Goal: Information Seeking & Learning: Learn about a topic

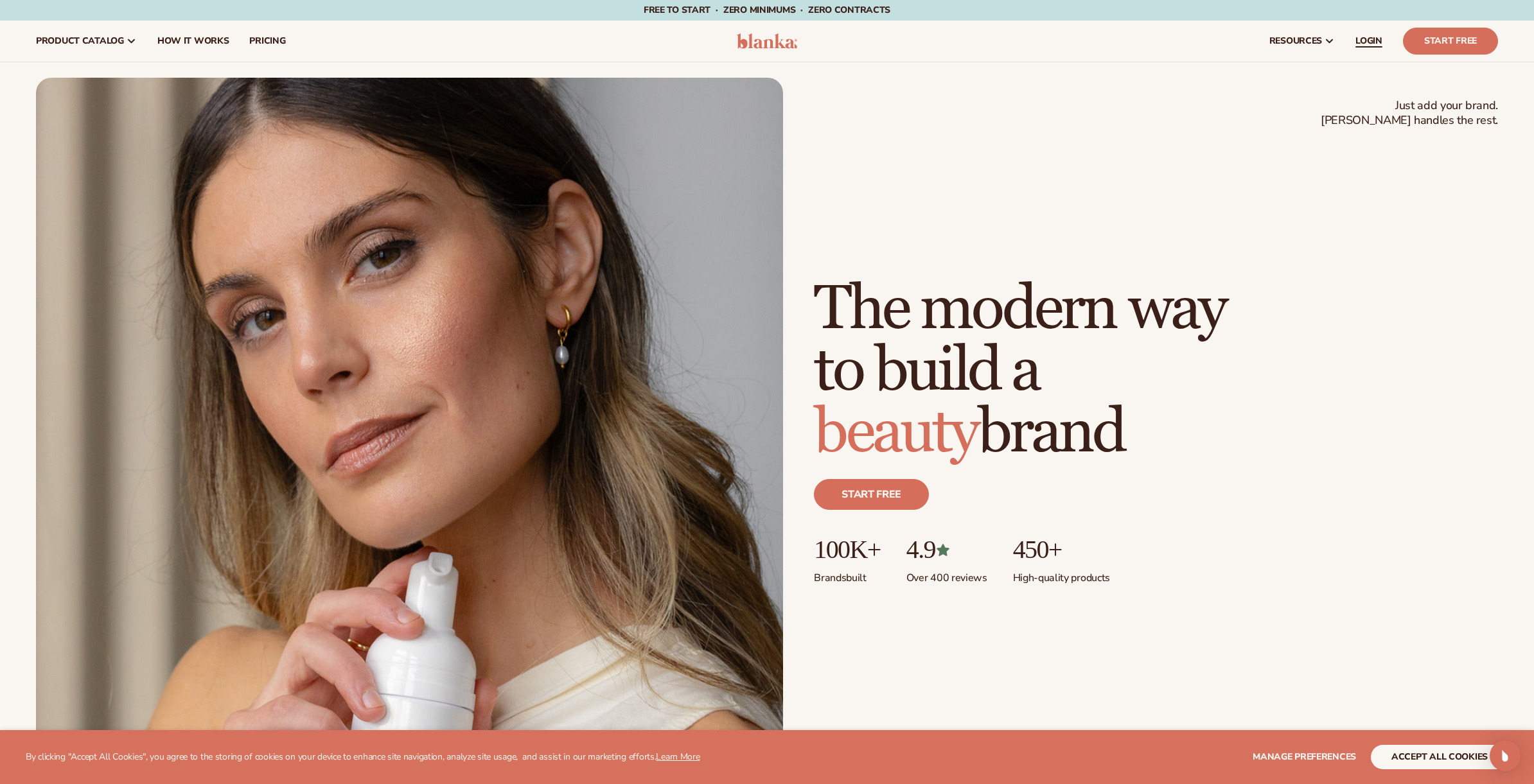
click at [1368, 43] on span "LOGIN" at bounding box center [1369, 41] width 27 height 10
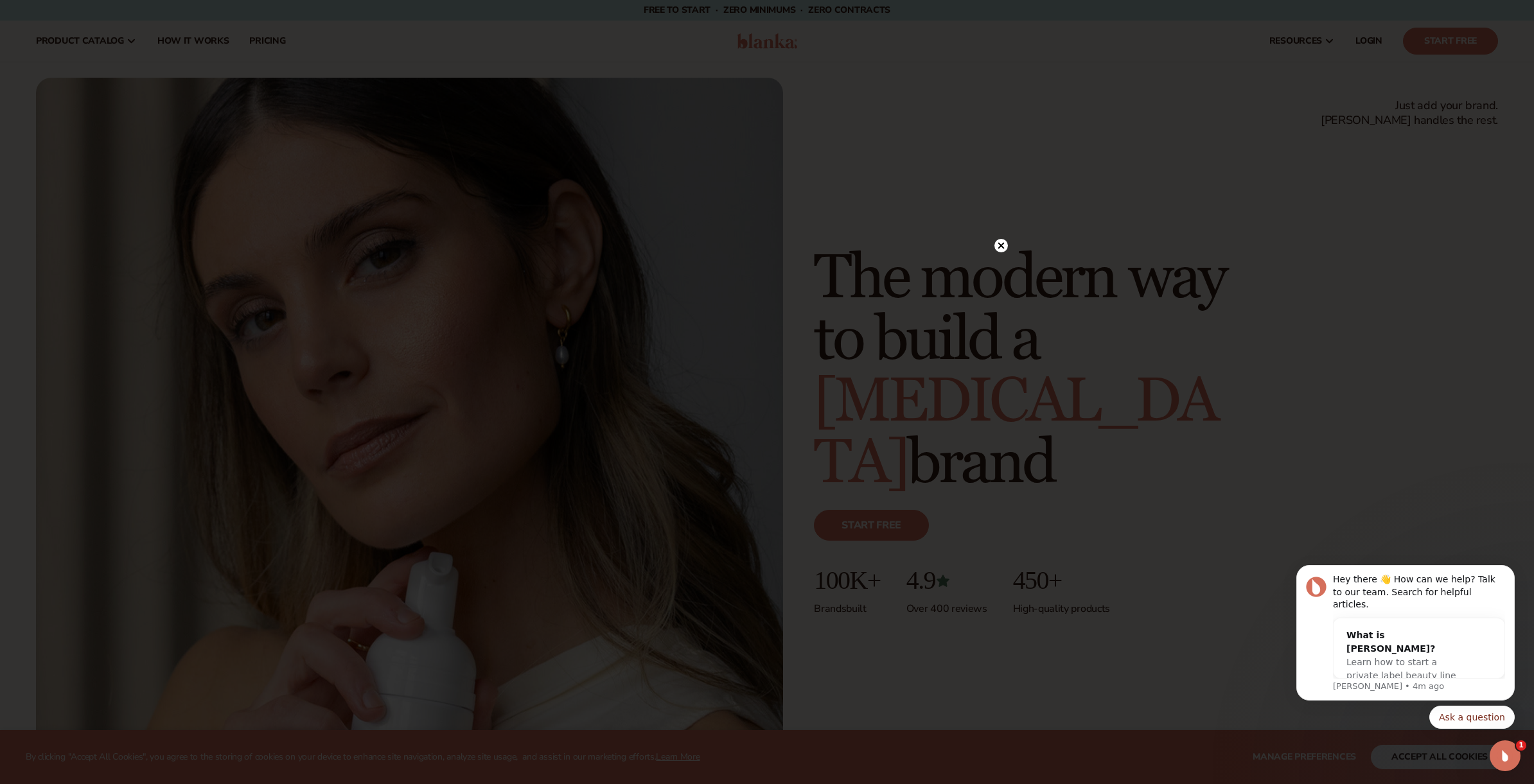
click at [999, 247] on icon at bounding box center [1002, 246] width 6 height 6
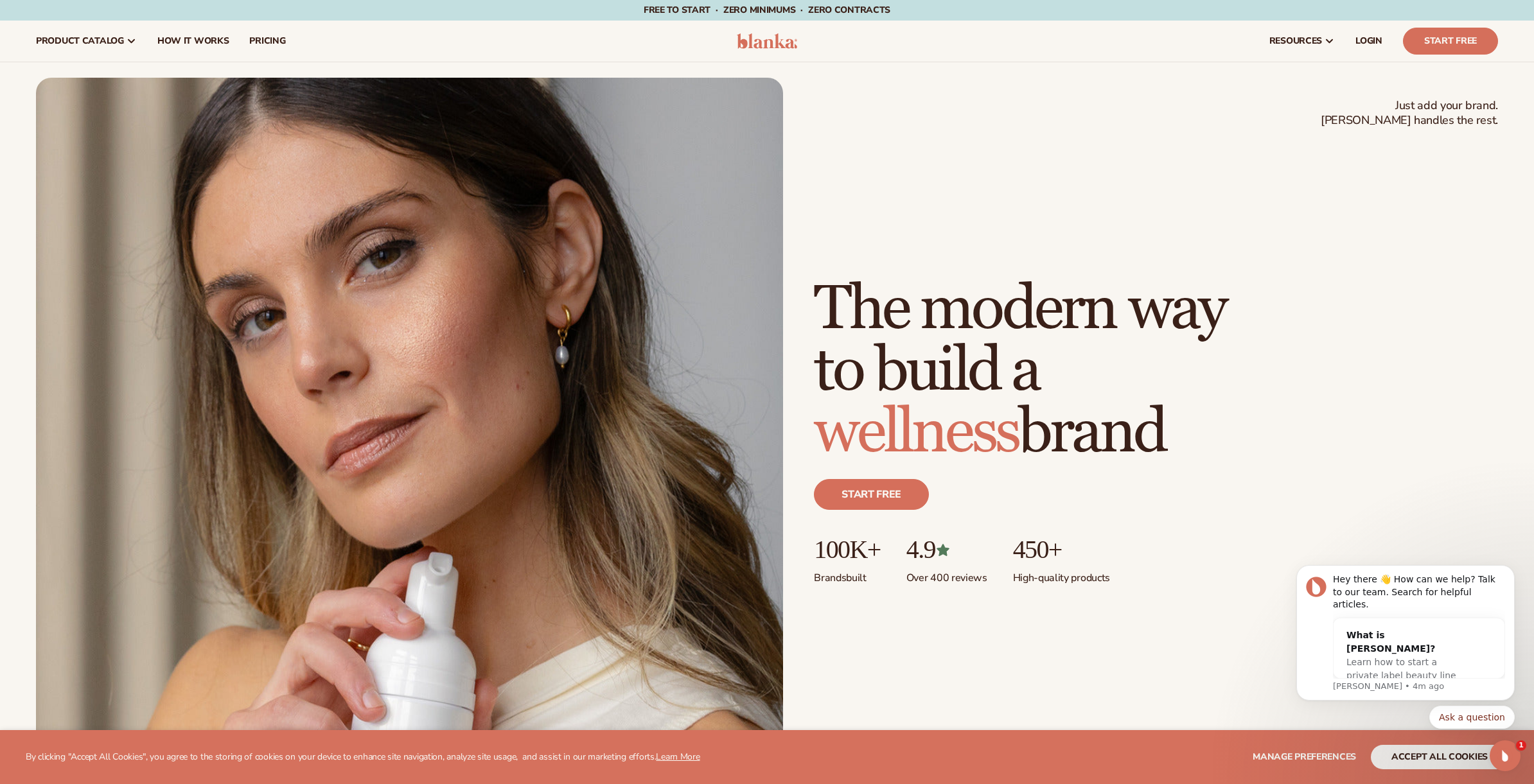
click at [1261, 265] on div "Just add your brand. Blanka handles the rest. beauty,skin care,wellness,makeup …" at bounding box center [767, 447] width 1463 height 738
click at [1368, 38] on span "LOGIN" at bounding box center [1369, 41] width 27 height 10
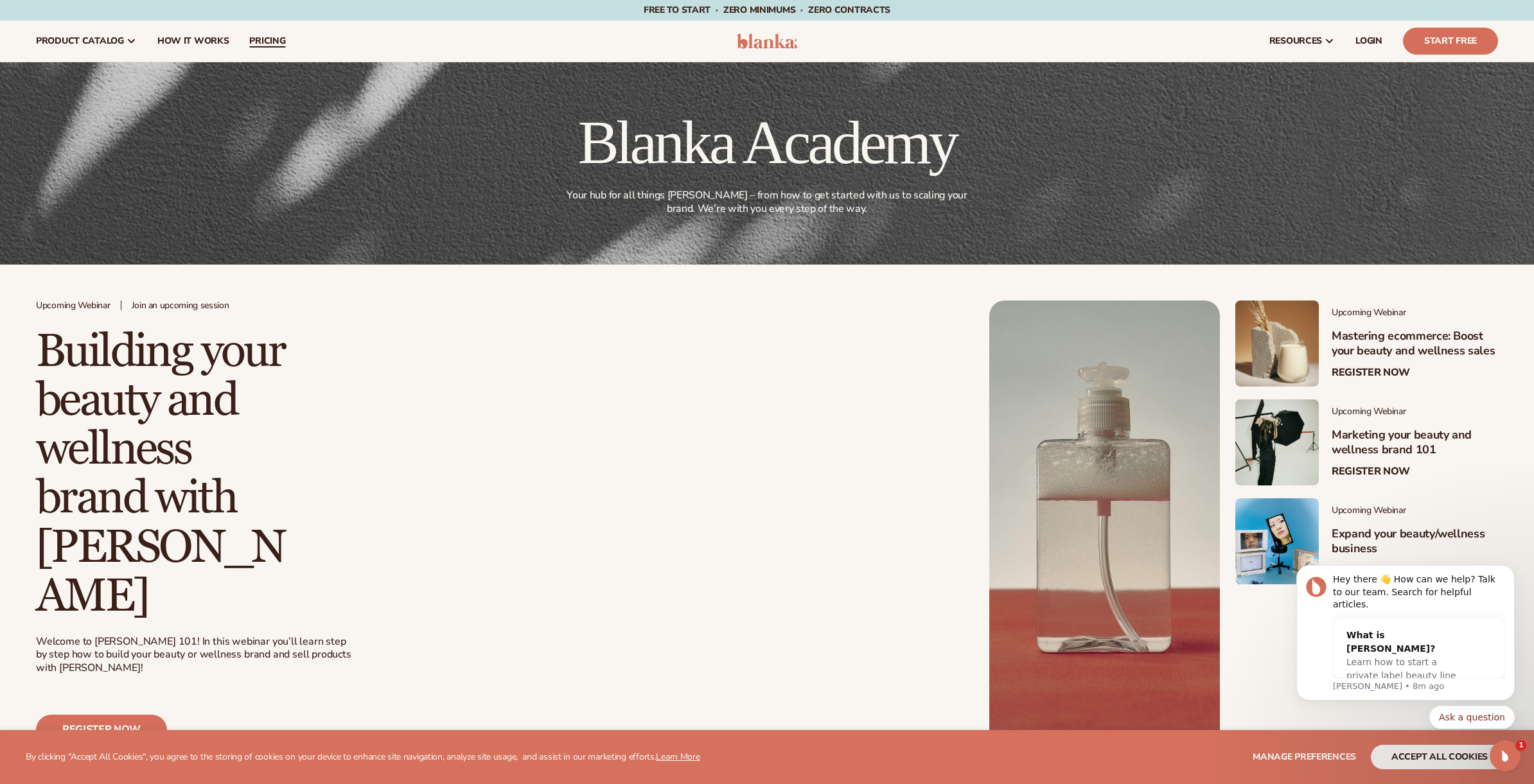
click at [273, 48] on link "pricing" at bounding box center [267, 41] width 57 height 41
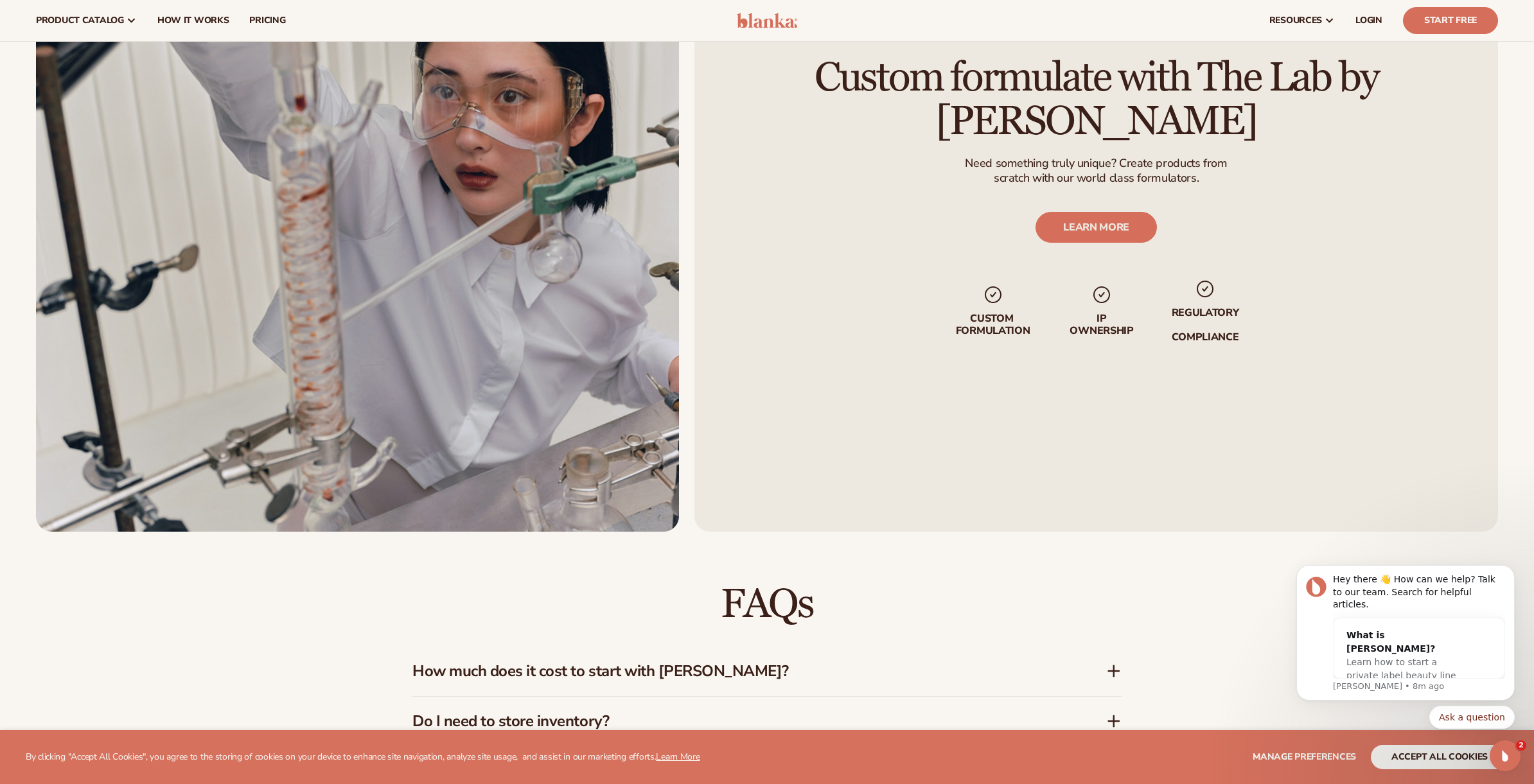
scroll to position [1621, 0]
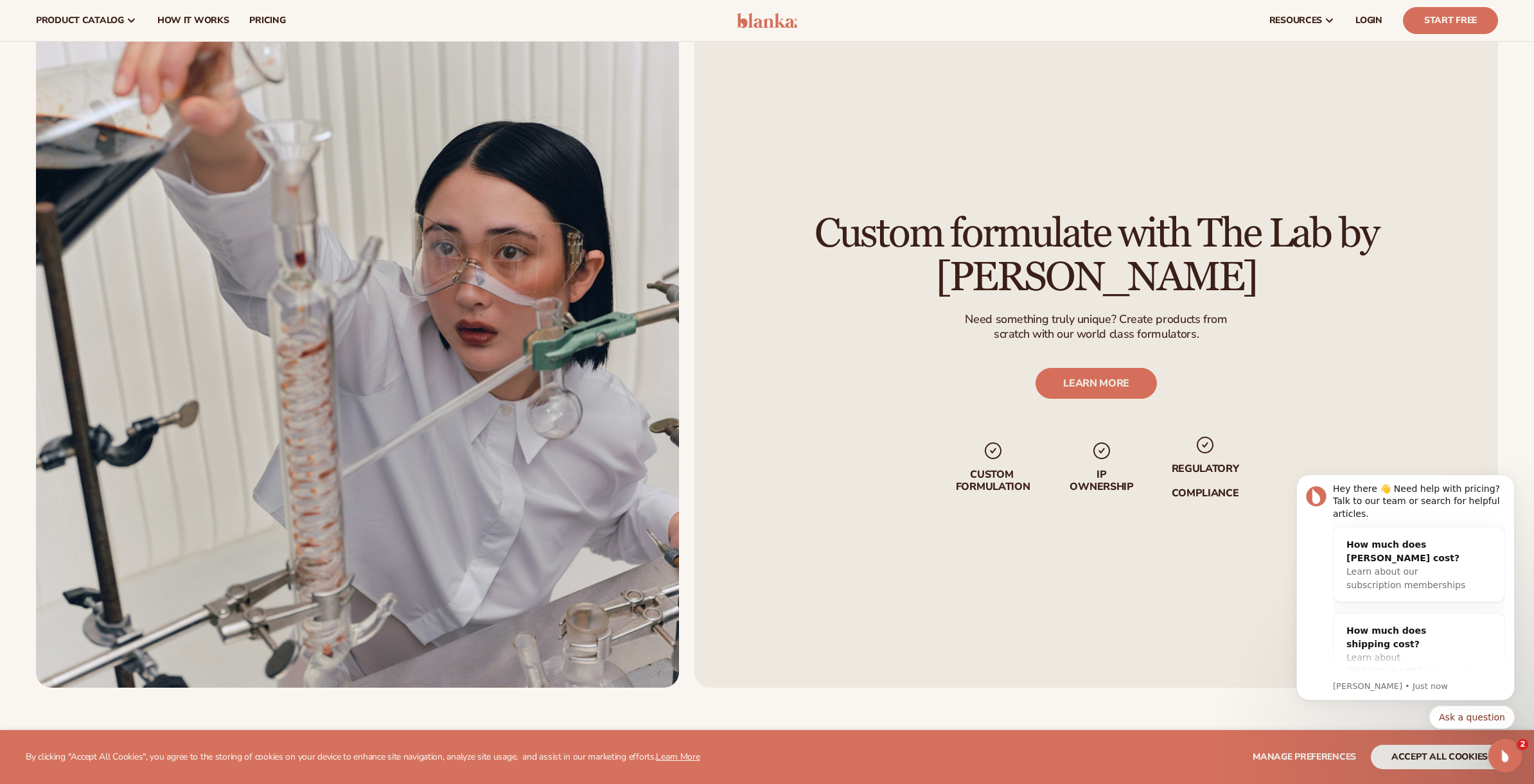
click at [1501, 746] on icon "Open Intercom Messenger" at bounding box center [1503, 754] width 21 height 21
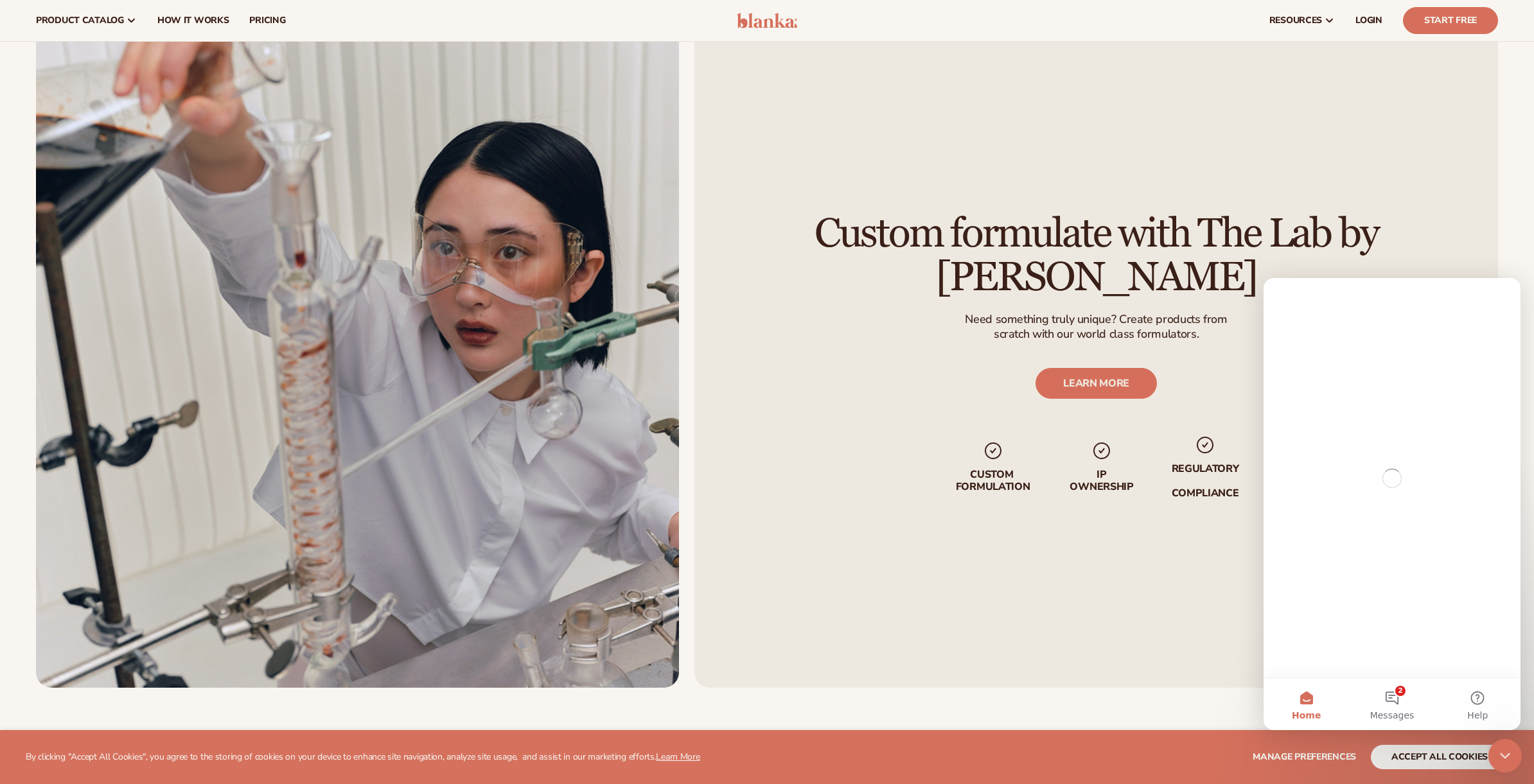
scroll to position [0, 0]
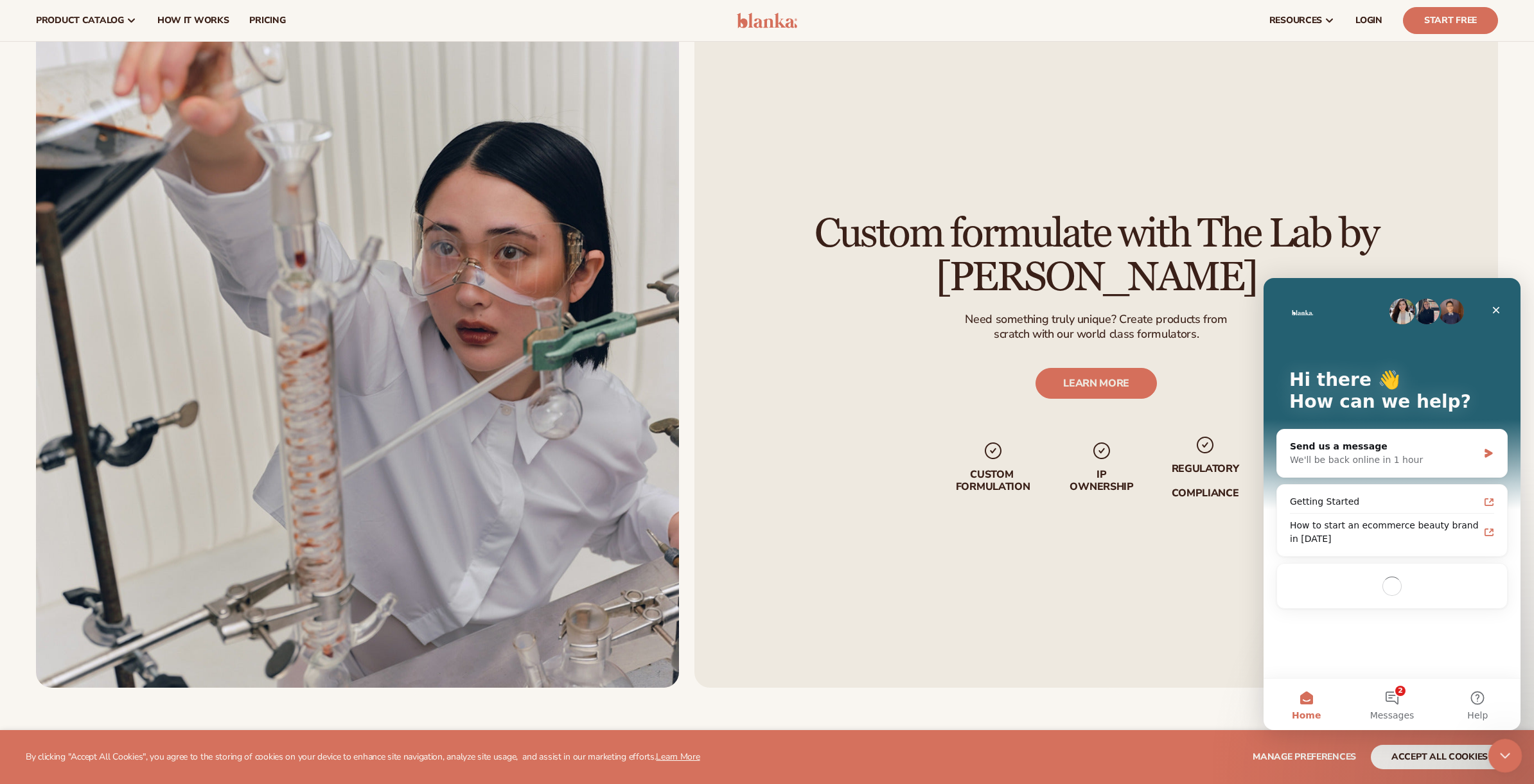
click at [1498, 741] on div "Close Intercom Messenger" at bounding box center [1503, 753] width 31 height 31
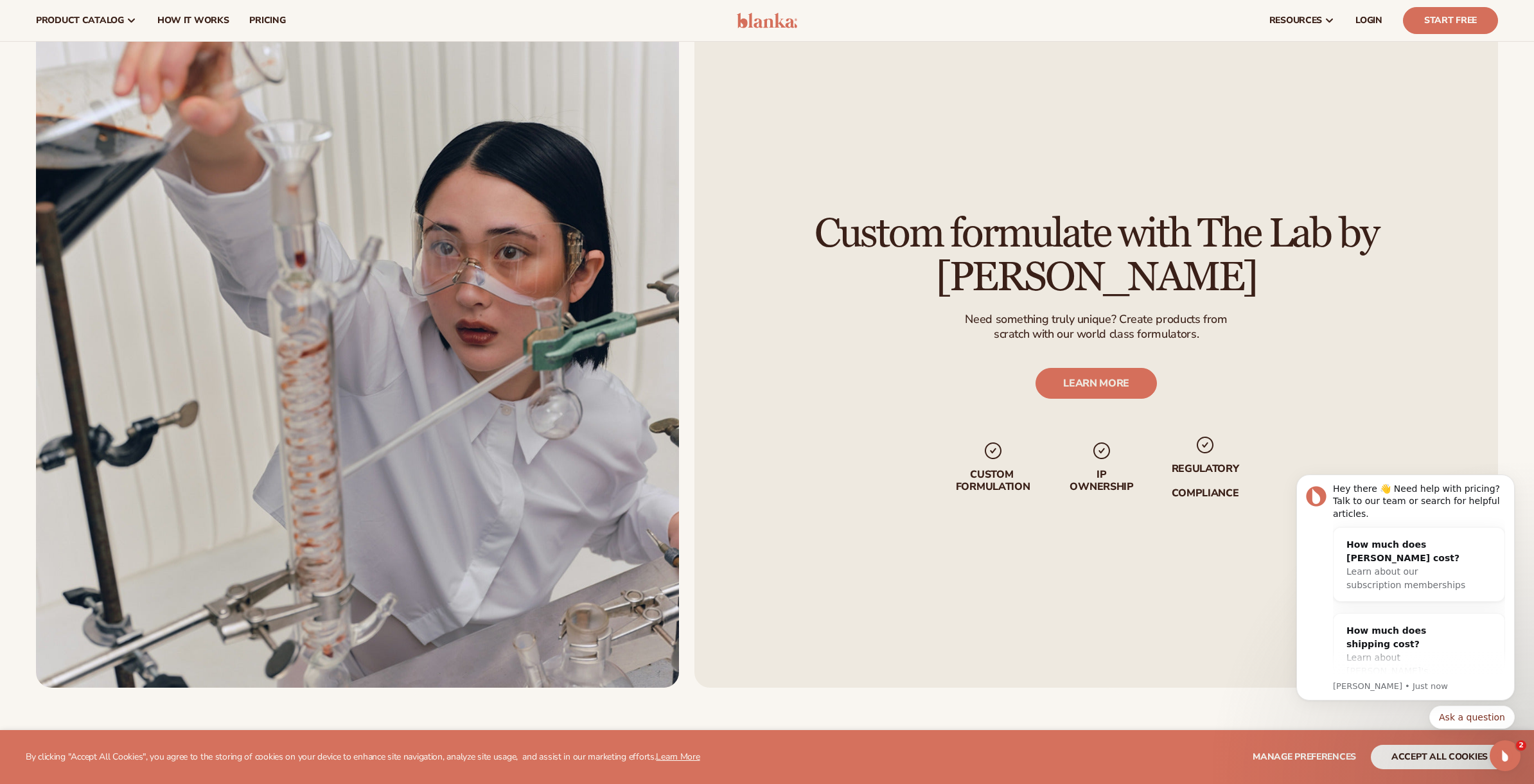
click at [1212, 567] on div "Custom formulate with The Lab by [PERSON_NAME] Need something truly unique? Cre…" at bounding box center [1097, 356] width 804 height 663
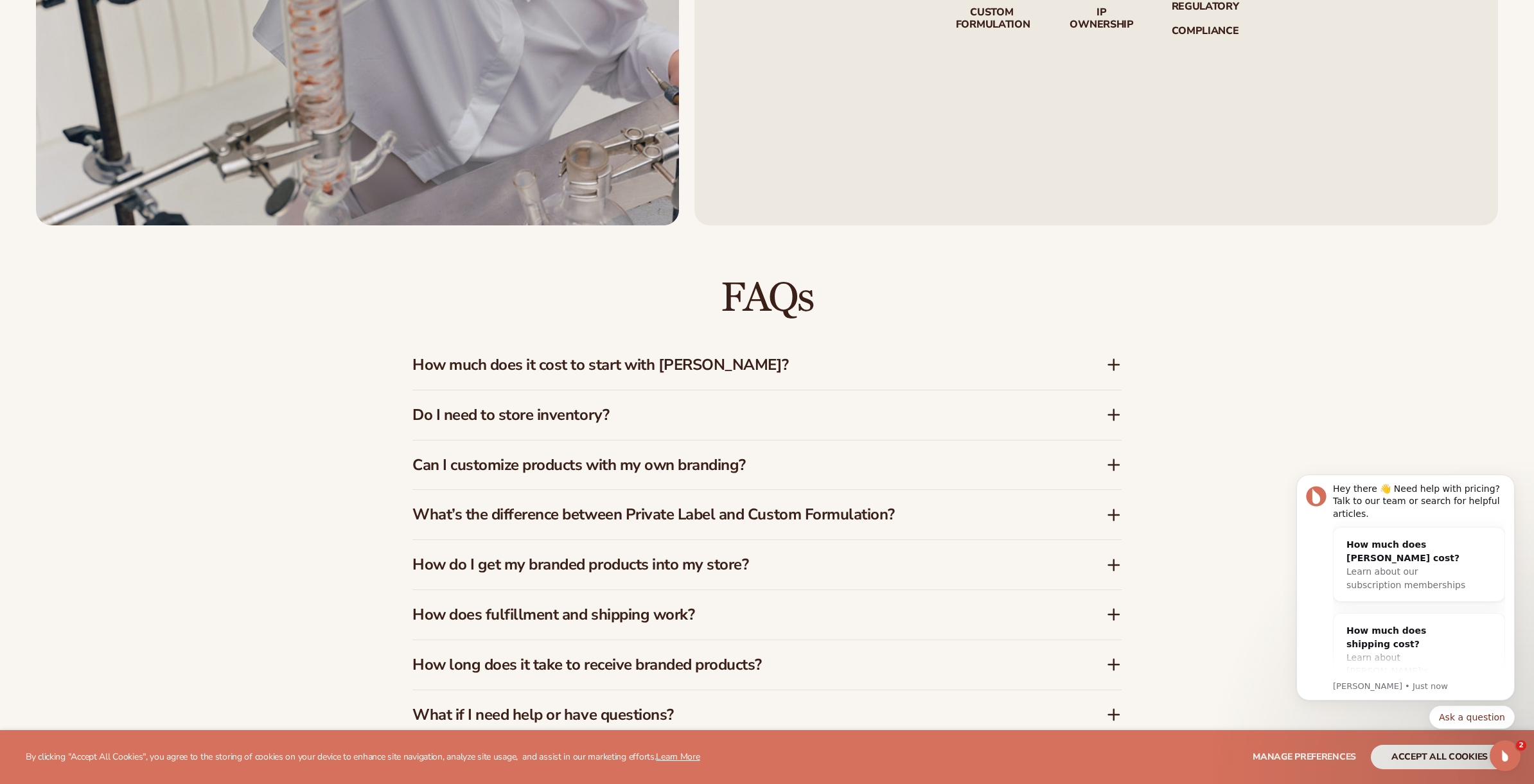
scroll to position [2091, 0]
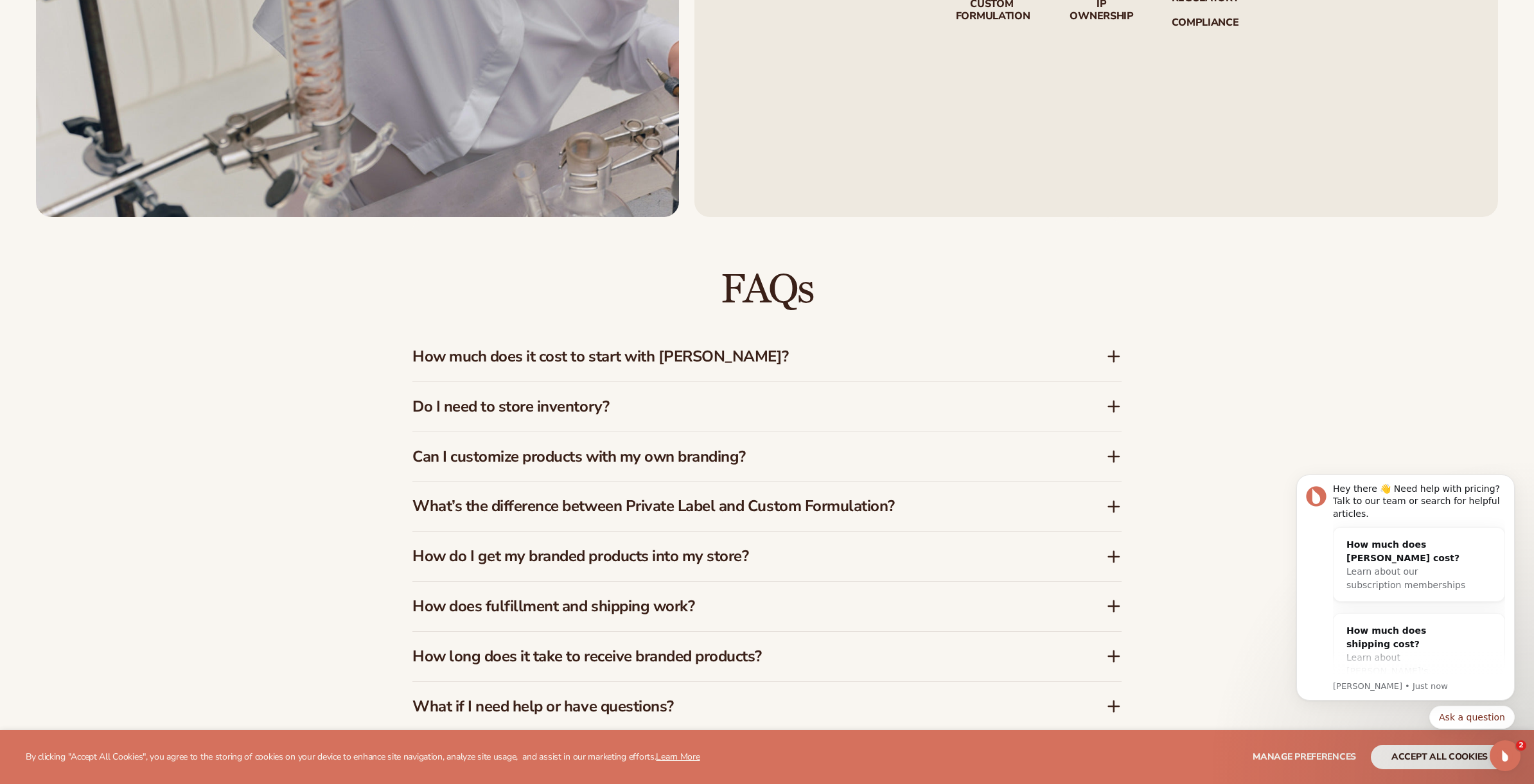
click at [571, 612] on h3 "How does fulfillment and shipping work?" at bounding box center [740, 607] width 656 height 19
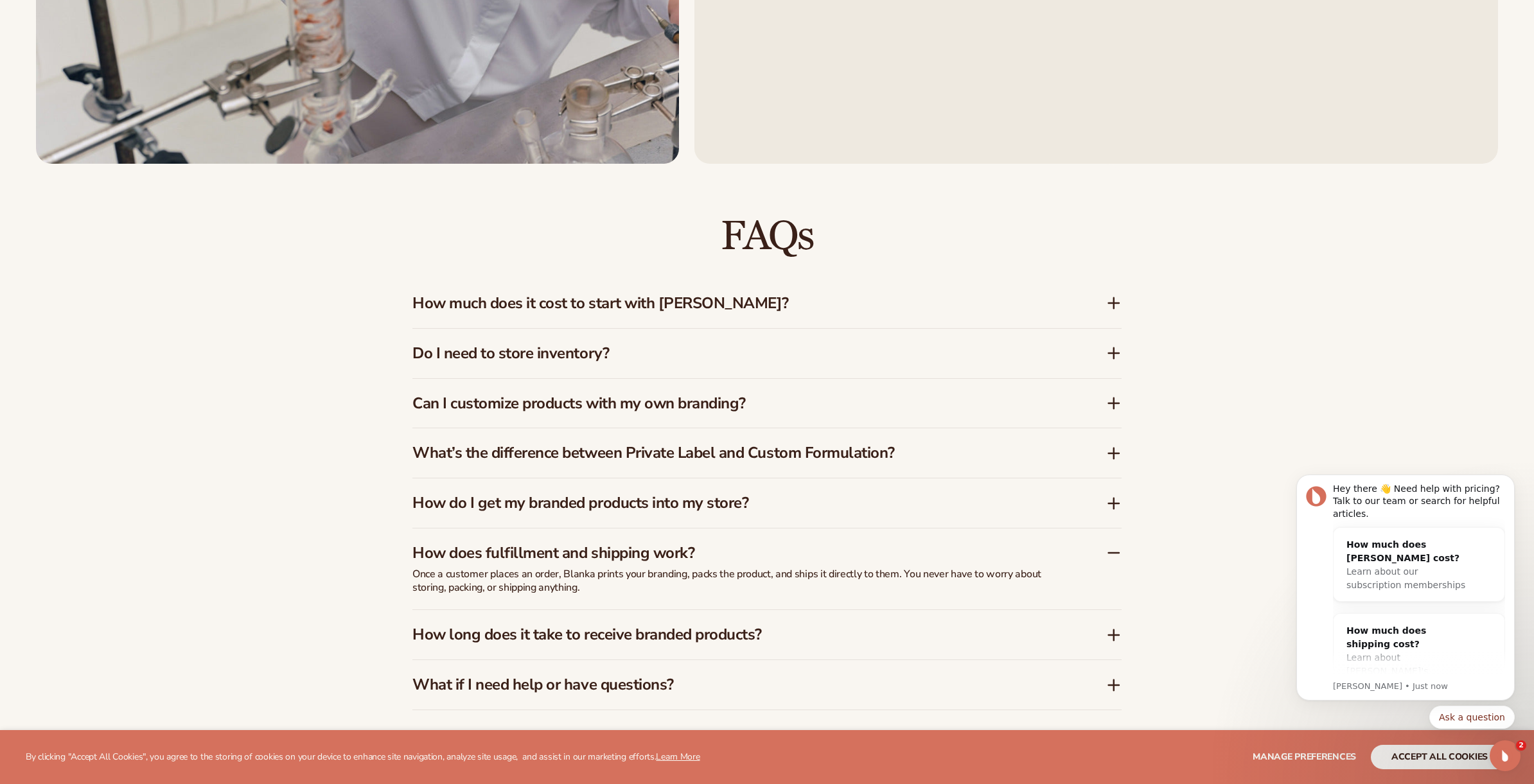
scroll to position [2216, 0]
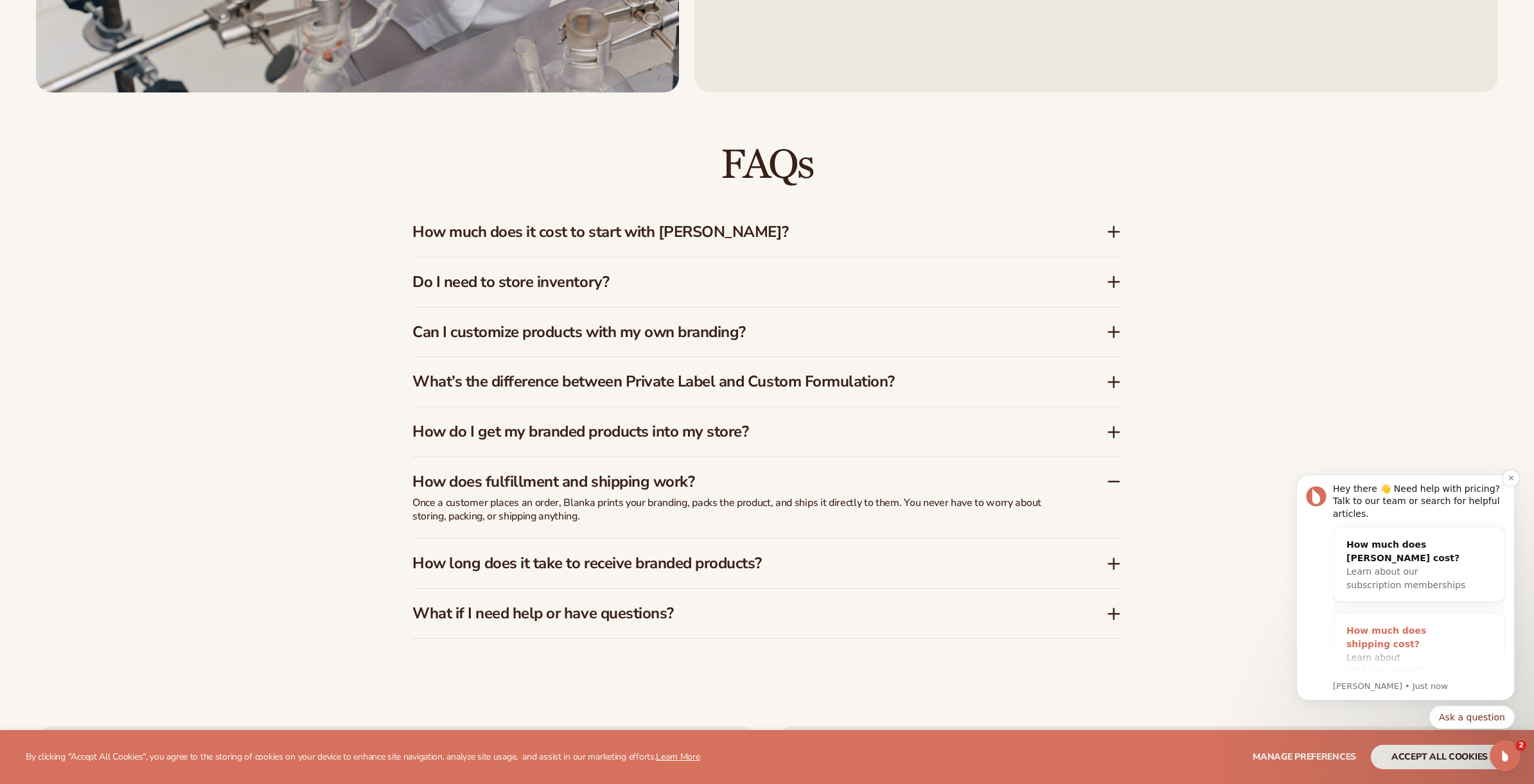
click at [1407, 649] on div "How much does shipping cost?" at bounding box center [1406, 637] width 119 height 27
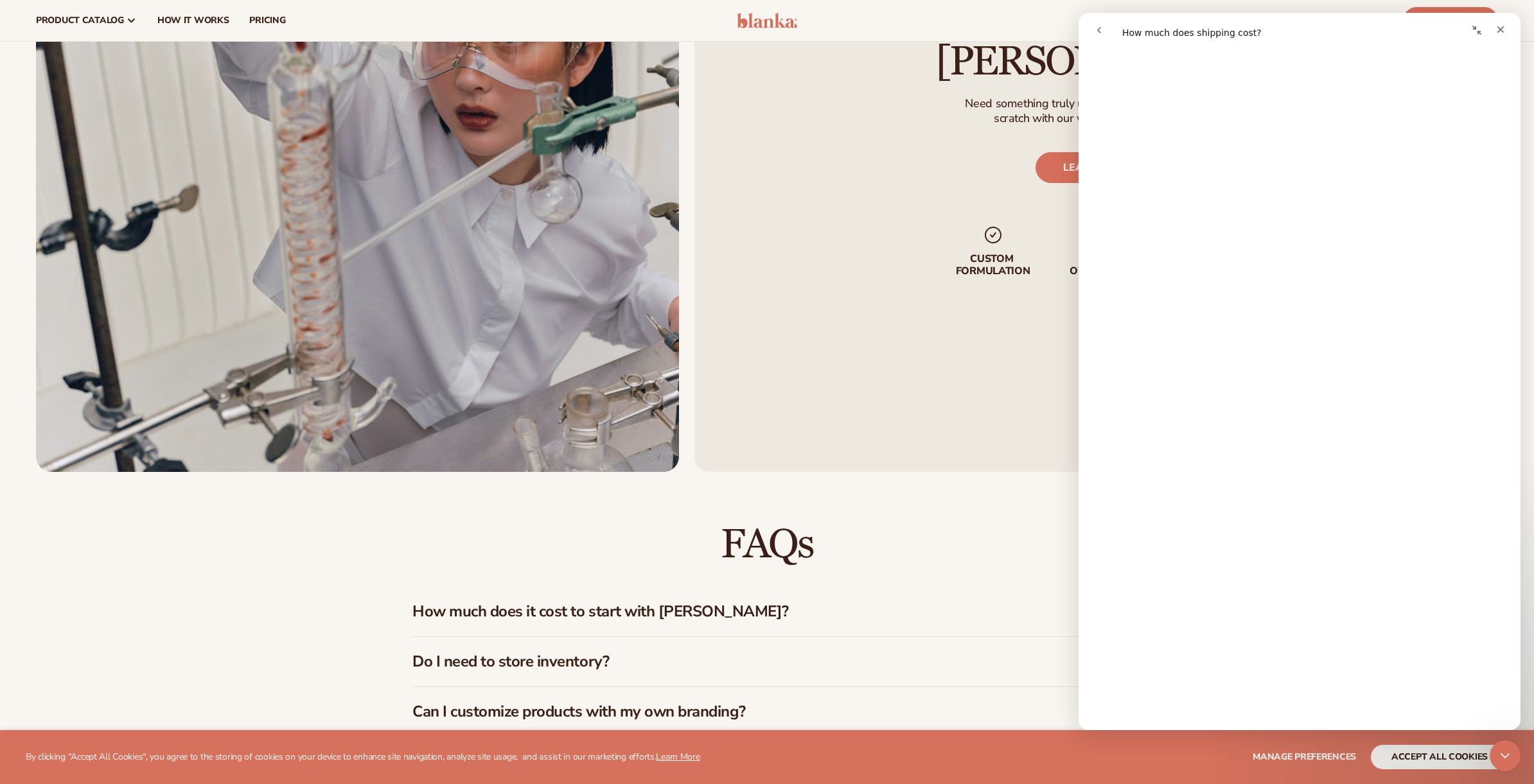
scroll to position [1705, 0]
